Goal: Task Accomplishment & Management: Use online tool/utility

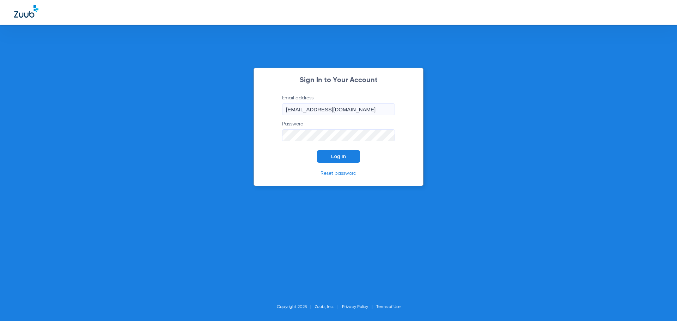
click at [351, 153] on button "Log In" at bounding box center [338, 156] width 43 height 13
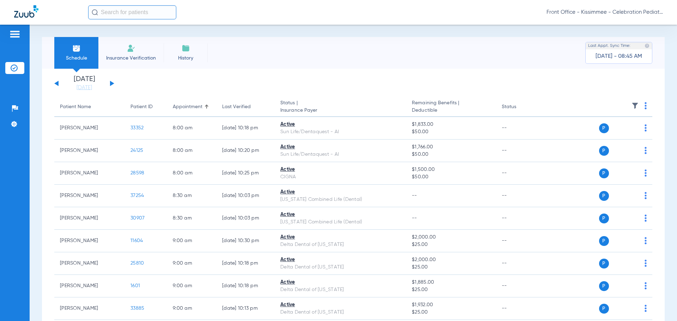
click at [112, 85] on button at bounding box center [112, 83] width 4 height 5
click at [112, 84] on button at bounding box center [112, 83] width 4 height 5
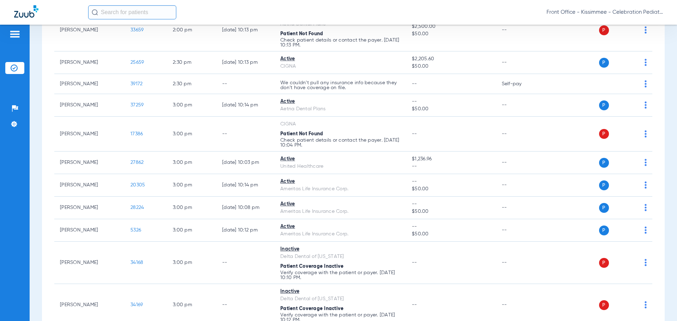
scroll to position [811, 0]
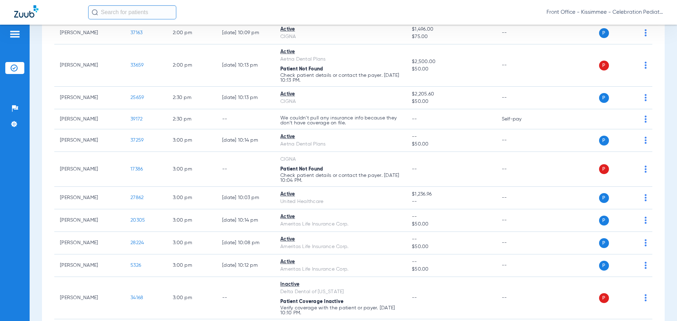
click at [29, 178] on div "Patients Insurance Verification Setup Help Center Settings" at bounding box center [15, 185] width 30 height 321
click at [18, 181] on div "Patients Insurance Verification Setup Help Center Settings" at bounding box center [15, 185] width 30 height 321
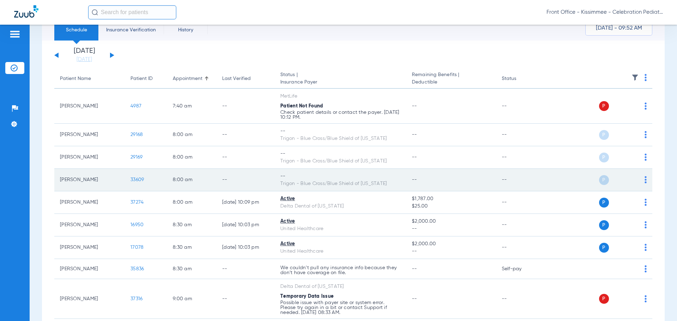
scroll to position [0, 0]
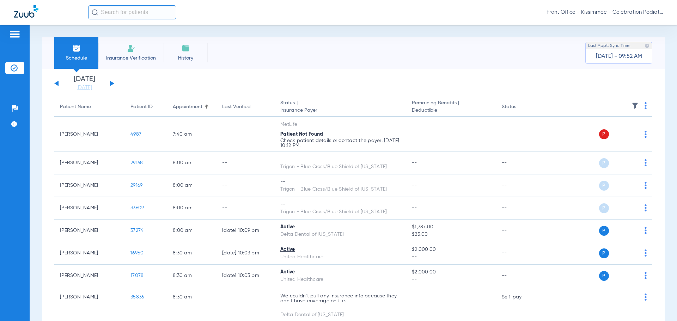
click at [56, 82] on div "[DATE] [DATE] [DATE] [DATE] [DATE] [DATE] [DATE] [DATE] [DATE] [DATE] [DATE] [D…" at bounding box center [84, 84] width 60 height 16
click at [55, 83] on button at bounding box center [56, 83] width 4 height 5
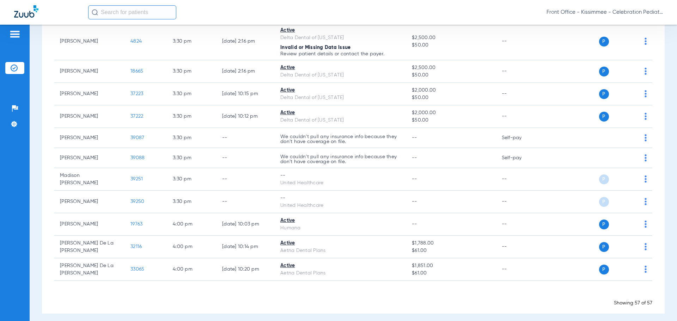
scroll to position [1261, 0]
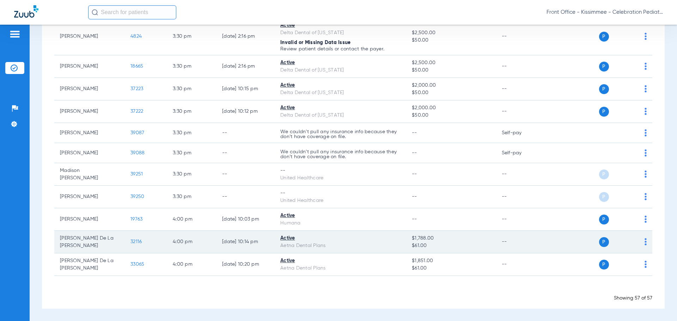
click at [136, 240] on span "32116" at bounding box center [136, 242] width 11 height 5
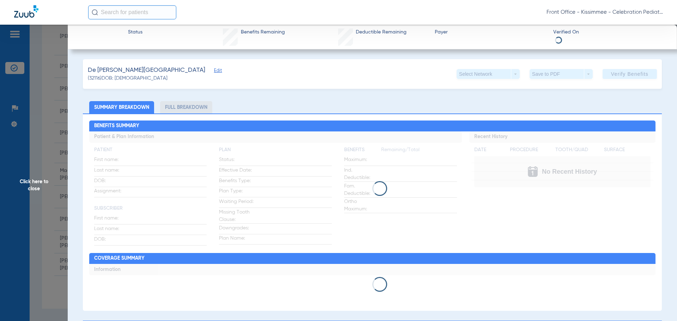
click at [197, 111] on li "Full Breakdown" at bounding box center [186, 107] width 52 height 12
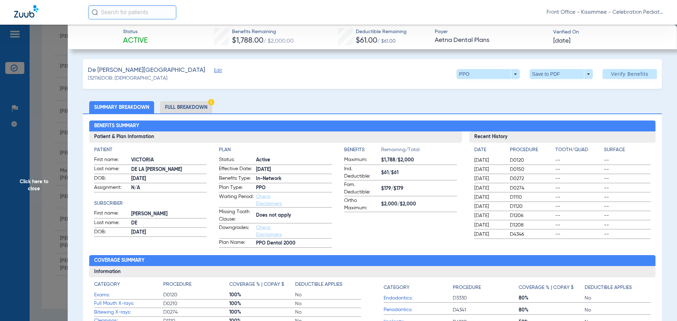
click at [196, 111] on li "Full Breakdown" at bounding box center [186, 107] width 52 height 12
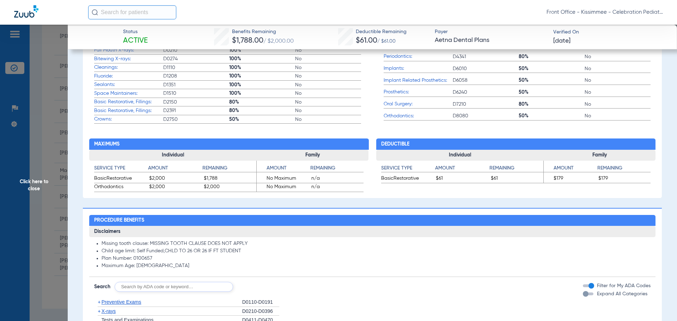
scroll to position [353, 0]
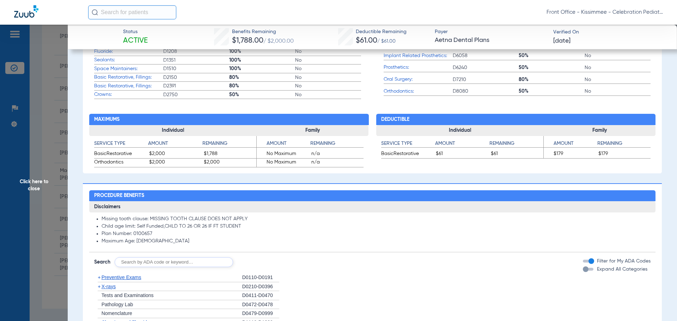
click at [583, 272] on div "button" at bounding box center [586, 270] width 6 height 6
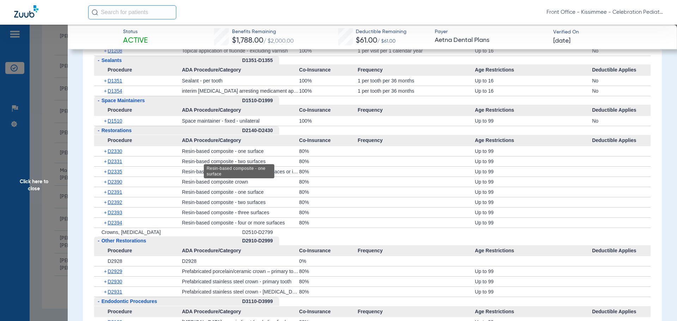
scroll to position [776, 0]
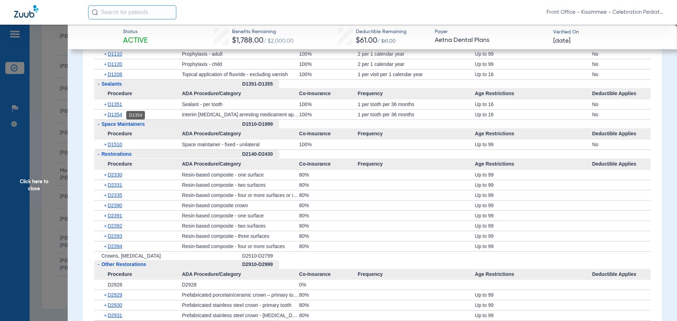
click at [115, 114] on span "D1354" at bounding box center [115, 115] width 14 height 6
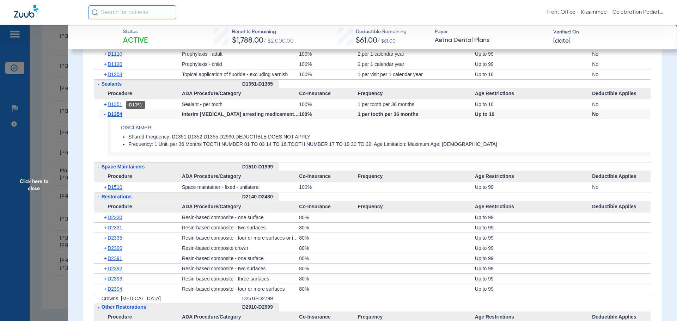
click at [118, 105] on span "D1351" at bounding box center [115, 105] width 14 height 6
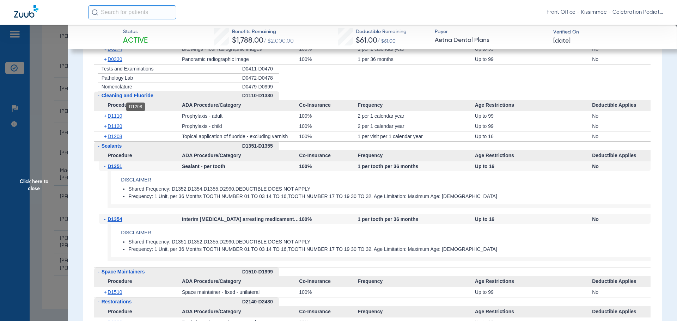
scroll to position [706, 0]
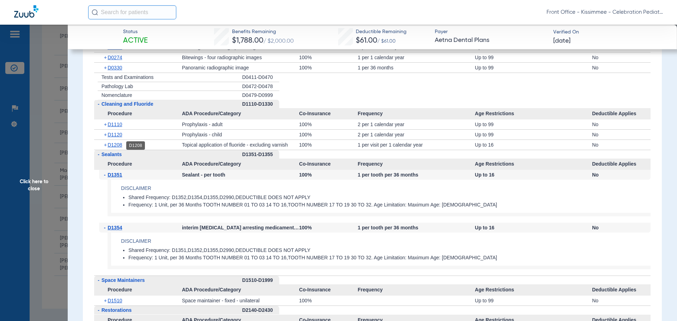
click at [118, 144] on span "D1208" at bounding box center [115, 145] width 14 height 6
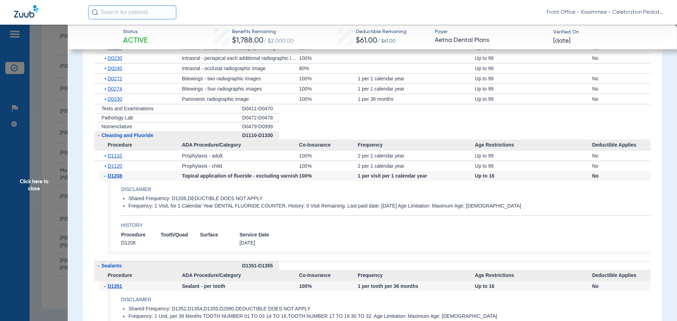
scroll to position [635, 0]
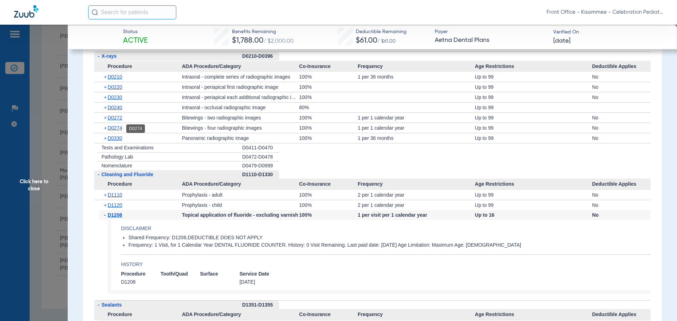
click at [114, 131] on span "D0274" at bounding box center [115, 128] width 14 height 6
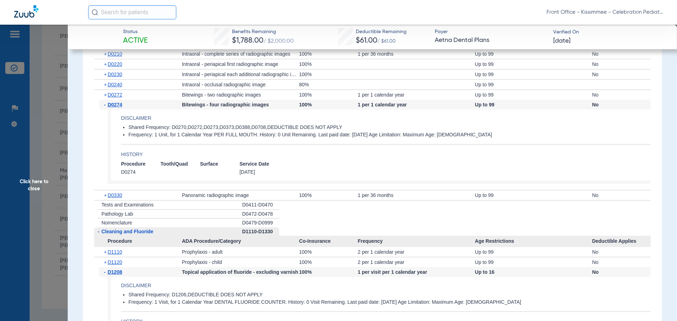
scroll to position [670, 0]
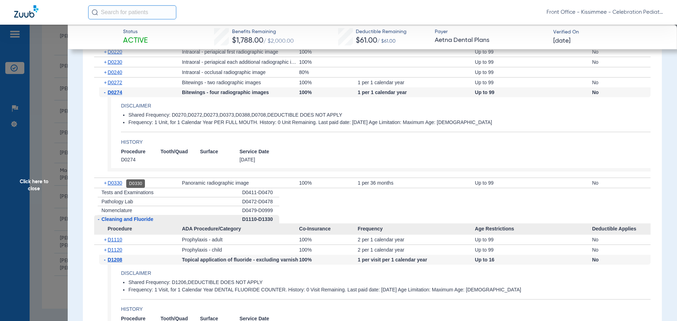
drag, startPoint x: 119, startPoint y: 182, endPoint x: 114, endPoint y: 182, distance: 5.3
click at [119, 182] on span "D0330" at bounding box center [115, 183] width 14 height 6
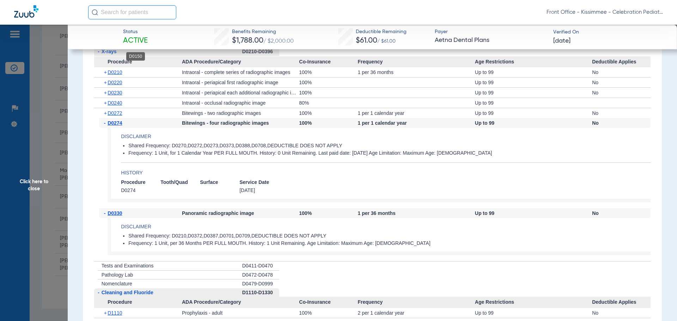
scroll to position [600, 0]
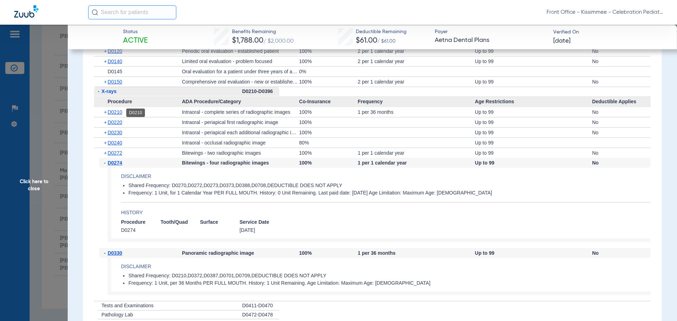
click at [116, 111] on span "D0210" at bounding box center [115, 112] width 14 height 6
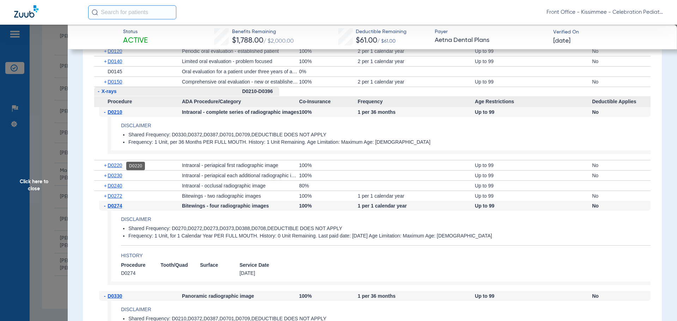
click at [113, 164] on span "D0220" at bounding box center [115, 166] width 14 height 6
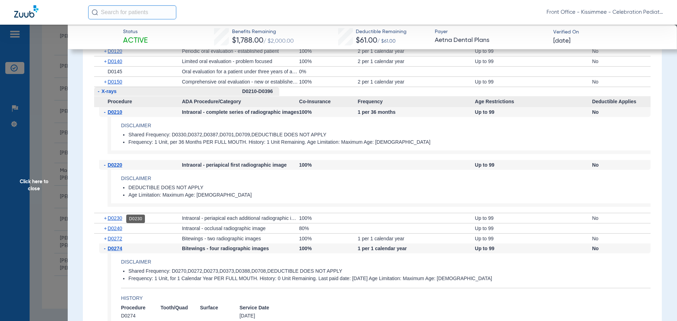
click at [119, 221] on span "D0230" at bounding box center [115, 219] width 14 height 6
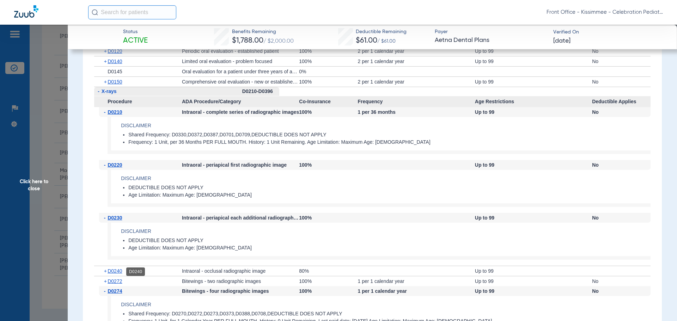
click at [115, 271] on span "D0240" at bounding box center [115, 271] width 14 height 6
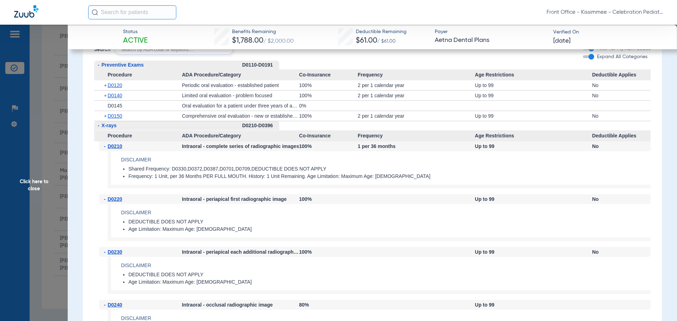
scroll to position [564, 0]
click at [122, 89] on span "D0120" at bounding box center [115, 87] width 14 height 6
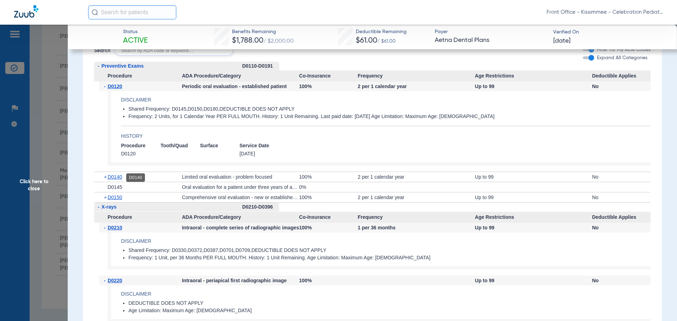
click at [117, 176] on span "D0140" at bounding box center [115, 177] width 14 height 6
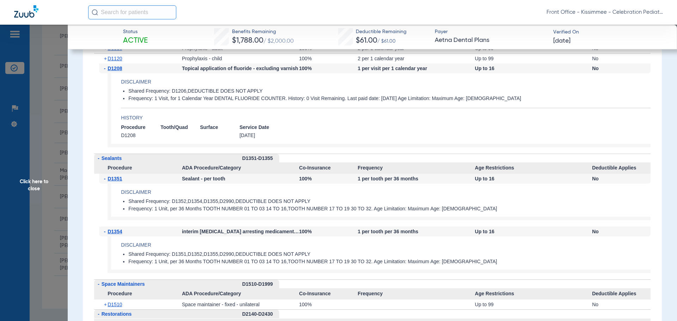
scroll to position [1199, 0]
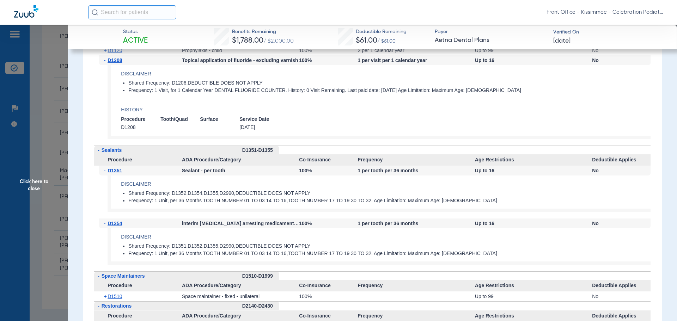
click at [20, 186] on span "Click here to close" at bounding box center [34, 185] width 68 height 321
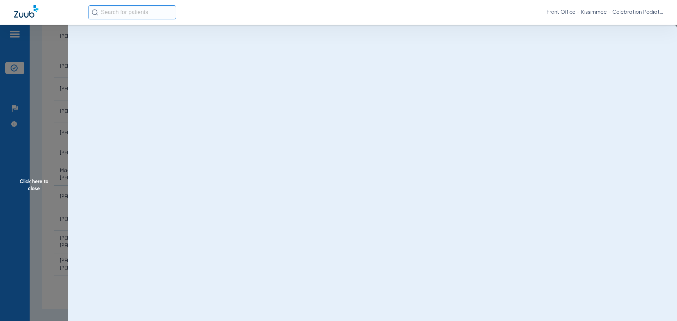
scroll to position [0, 0]
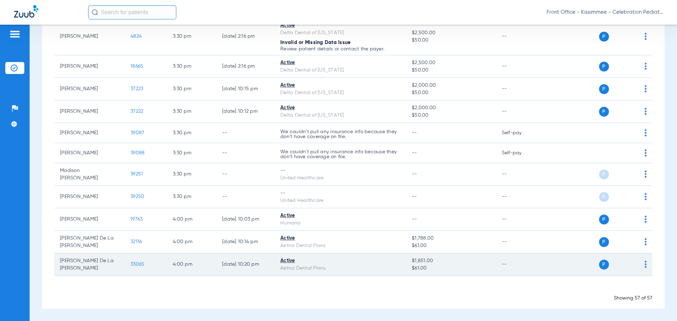
click at [138, 264] on span "33065" at bounding box center [138, 264] width 14 height 5
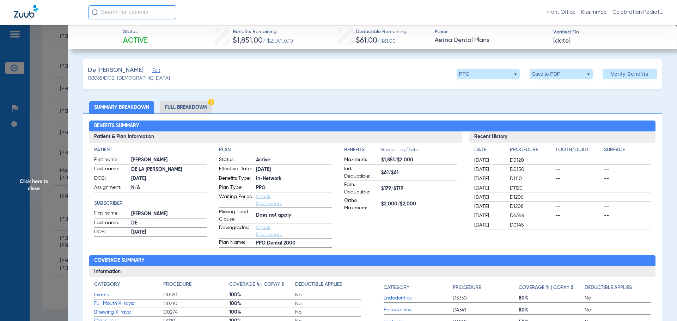
click at [198, 107] on li "Full Breakdown" at bounding box center [186, 107] width 52 height 12
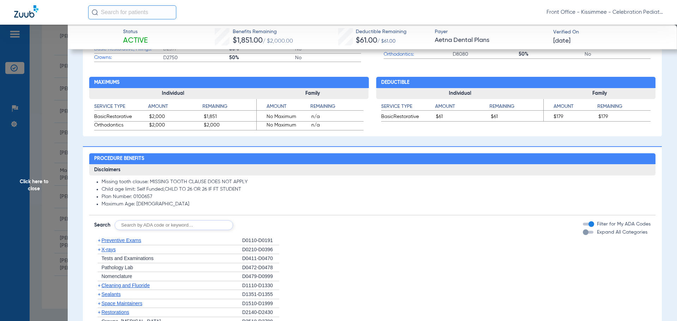
scroll to position [423, 0]
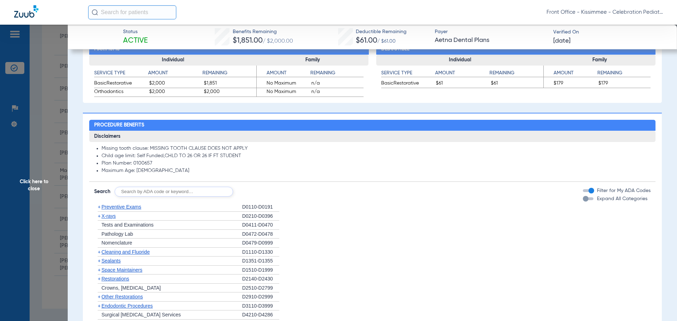
click at [583, 197] on div "Expand All Categories" at bounding box center [615, 198] width 65 height 7
click at [583, 198] on div "button" at bounding box center [586, 199] width 6 height 6
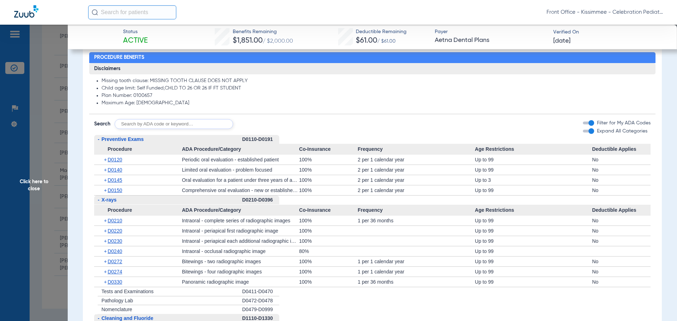
scroll to position [494, 0]
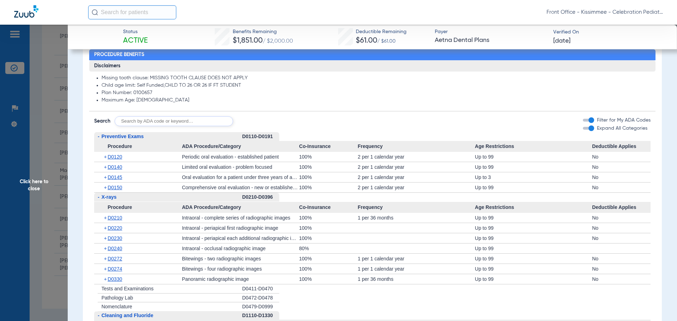
click at [116, 162] on div "+ D0120" at bounding box center [140, 157] width 83 height 10
click at [115, 155] on span "D0120" at bounding box center [115, 157] width 14 height 6
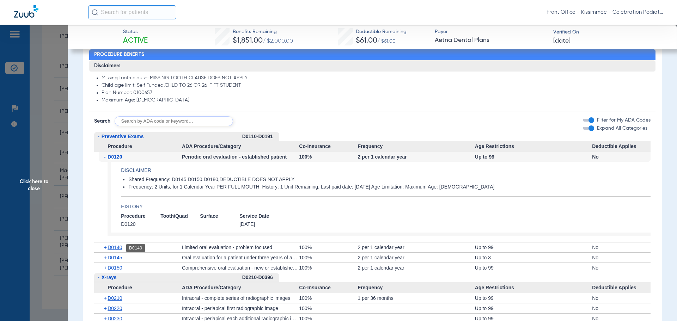
click at [117, 248] on span "D0140" at bounding box center [115, 248] width 14 height 6
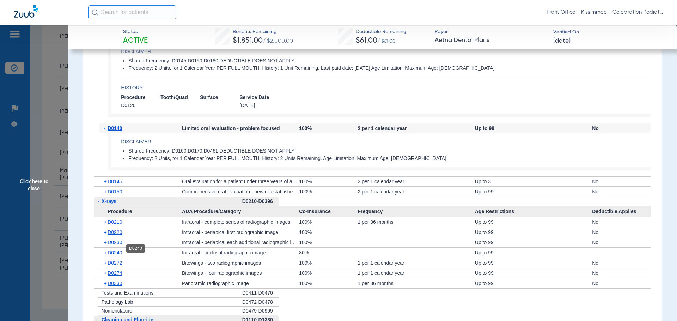
scroll to position [635, 0]
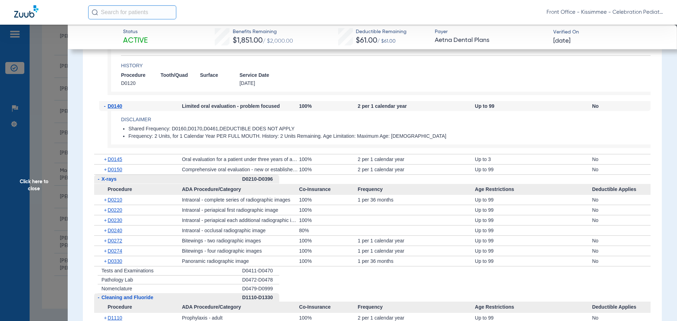
click at [117, 198] on div "+ D0210" at bounding box center [140, 200] width 83 height 10
click at [114, 198] on span "D0210" at bounding box center [115, 200] width 14 height 6
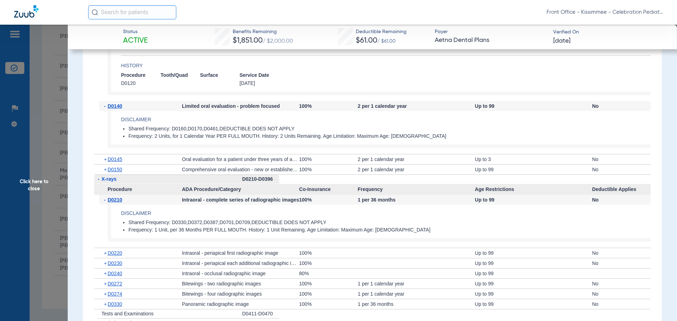
scroll to position [670, 0]
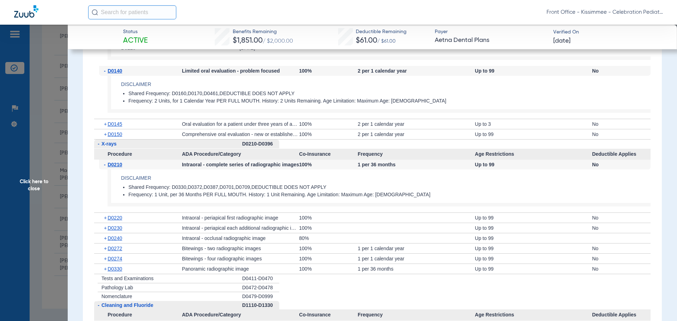
click at [113, 256] on div "+ D0274" at bounding box center [140, 259] width 83 height 10
click at [111, 259] on span "D0274" at bounding box center [115, 259] width 14 height 6
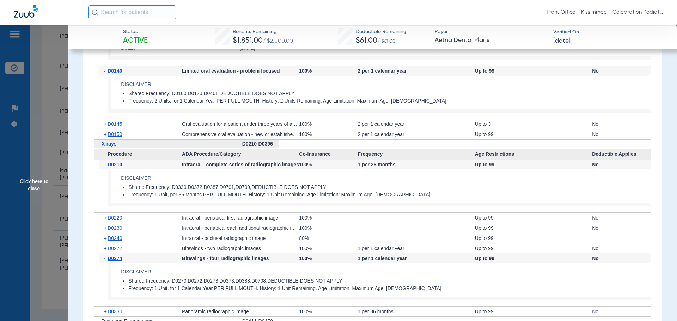
click at [117, 254] on div "- D0274" at bounding box center [140, 259] width 83 height 10
click at [119, 249] on span "D0272" at bounding box center [115, 249] width 14 height 6
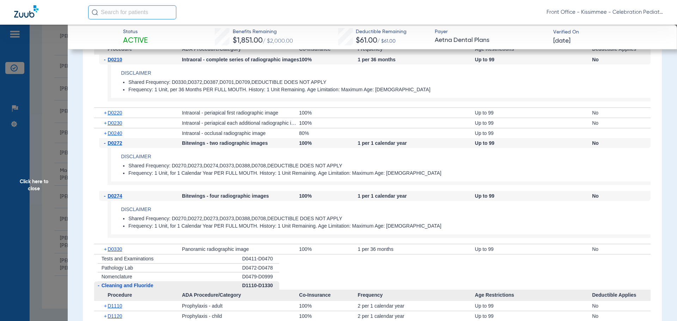
scroll to position [776, 0]
click at [110, 253] on div "+ D0330" at bounding box center [140, 249] width 83 height 10
click at [114, 250] on span "D0330" at bounding box center [115, 249] width 14 height 6
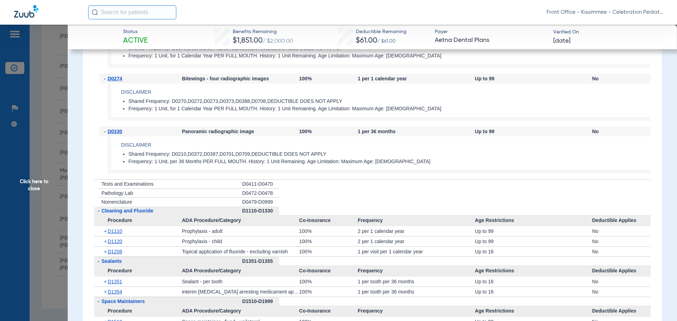
scroll to position [917, 0]
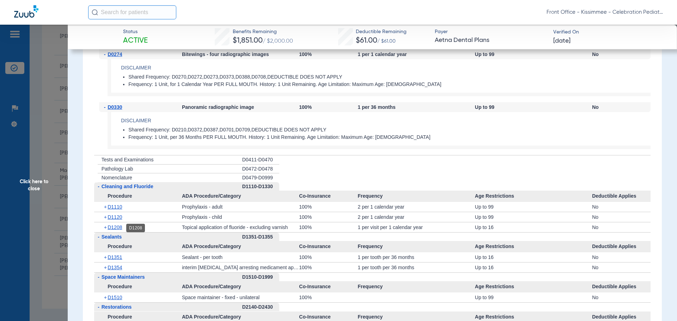
click at [117, 228] on span "D1208" at bounding box center [115, 228] width 14 height 6
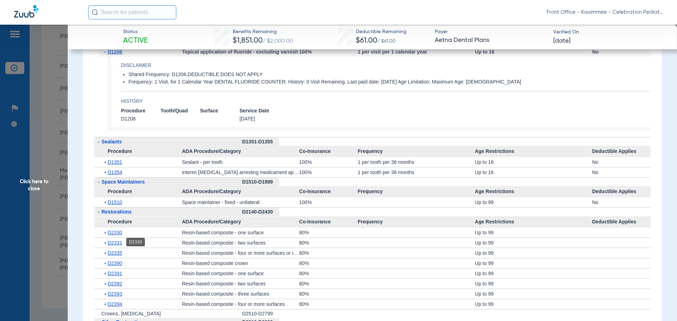
scroll to position [1094, 0]
drag, startPoint x: 116, startPoint y: 174, endPoint x: 116, endPoint y: 170, distance: 4.2
click at [116, 174] on span "D1354" at bounding box center [115, 172] width 14 height 6
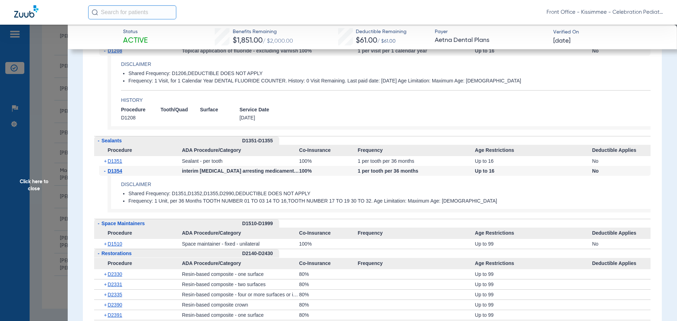
click at [116, 165] on div "+ D1351" at bounding box center [140, 161] width 83 height 10
click at [116, 163] on span "D1351" at bounding box center [115, 161] width 14 height 6
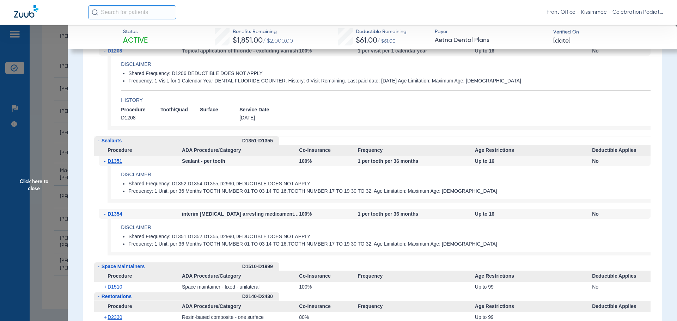
click at [43, 296] on span "Click here to close" at bounding box center [34, 185] width 68 height 321
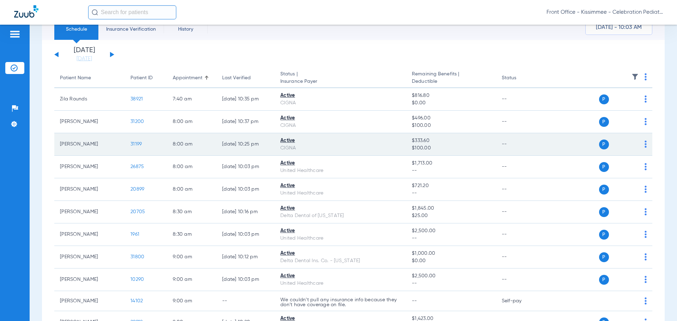
scroll to position [35, 0]
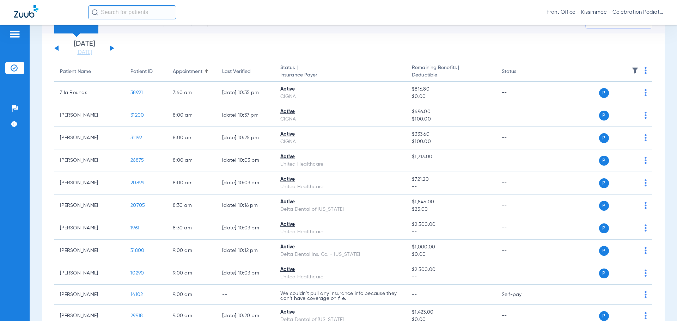
click at [110, 51] on button at bounding box center [112, 48] width 4 height 5
